Goal: Go to known website: Access a specific website the user already knows

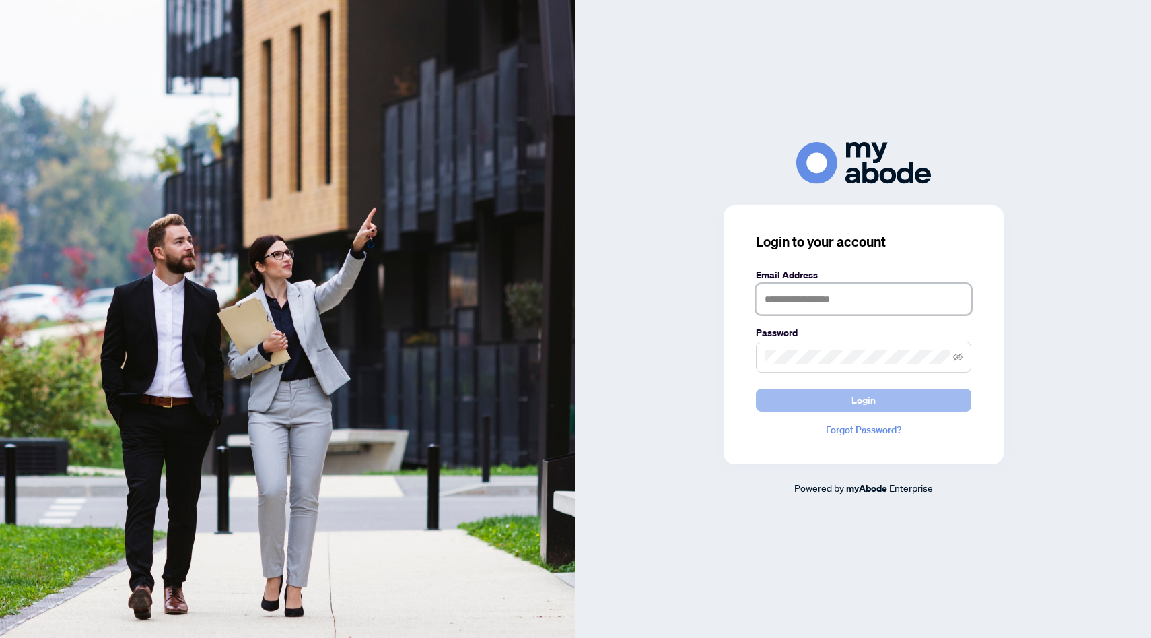
type input "**********"
click at [861, 407] on span "Login" at bounding box center [864, 400] width 24 height 22
